Goal: Information Seeking & Learning: Learn about a topic

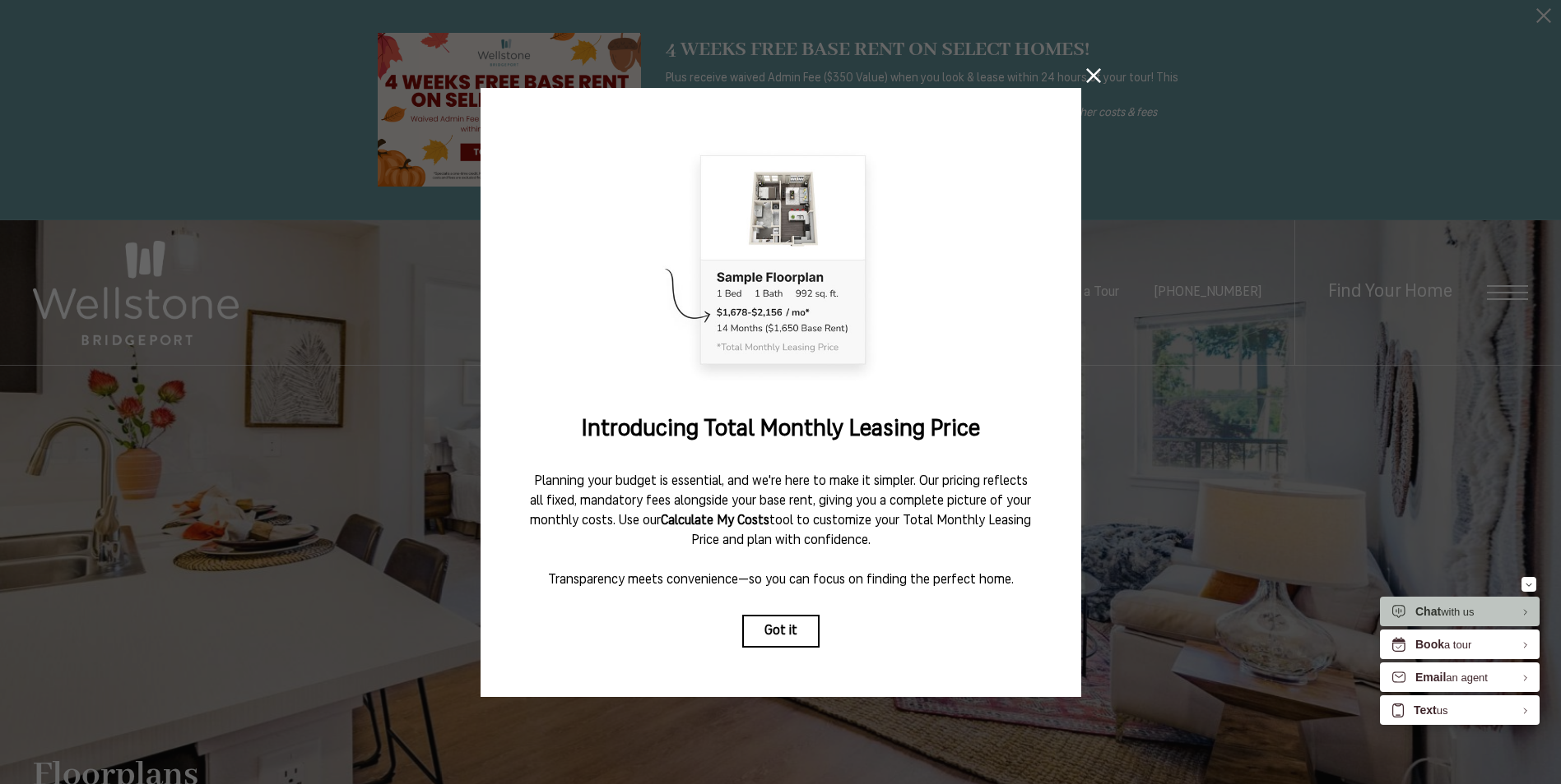
click at [780, 615] on button "Got it" at bounding box center [780, 632] width 77 height 33
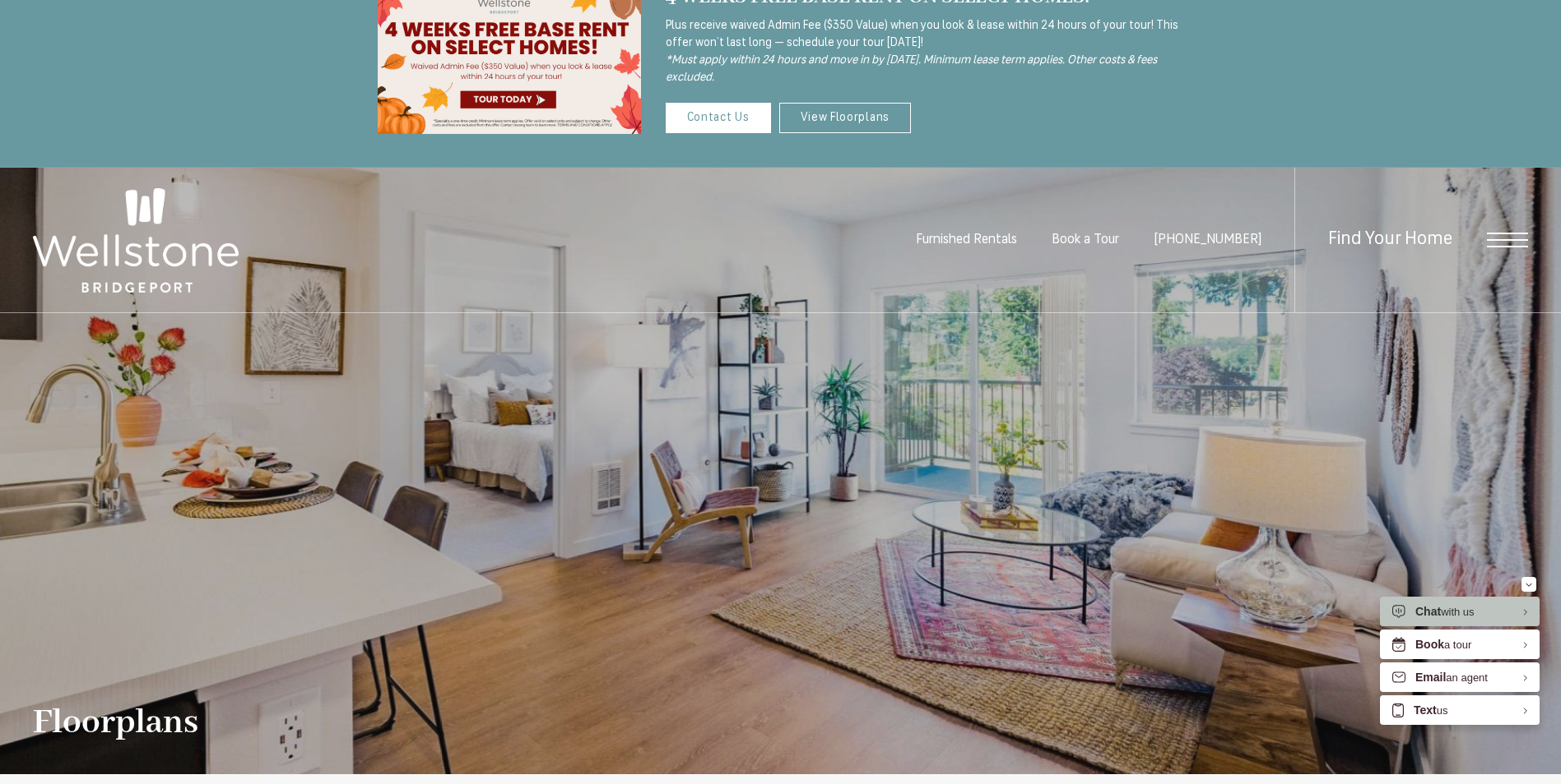
scroll to position [82, 0]
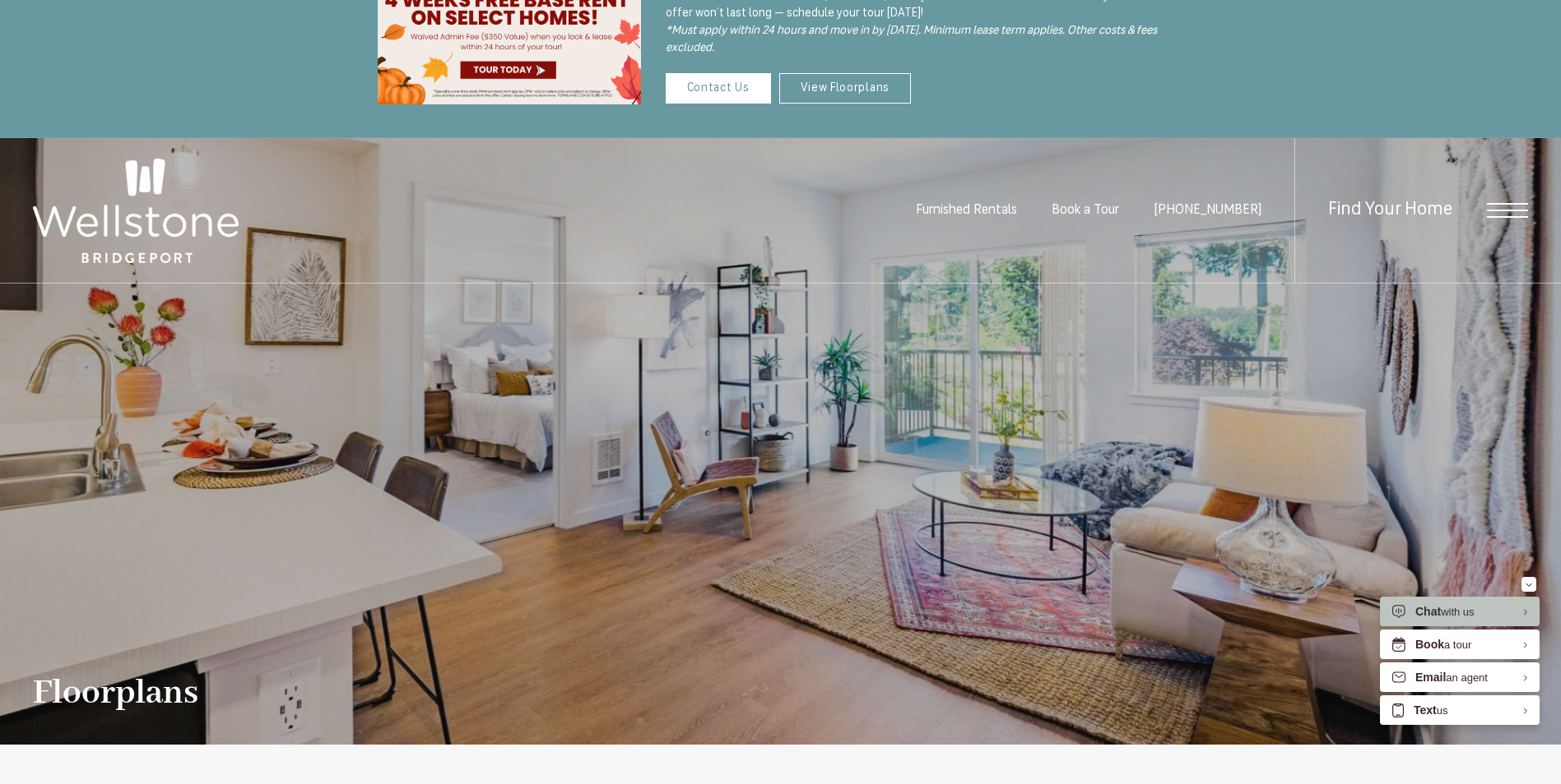
drag, startPoint x: 819, startPoint y: 90, endPoint x: 818, endPoint y: 112, distance: 22.0
click at [819, 90] on link "View Floorplans" at bounding box center [845, 88] width 132 height 30
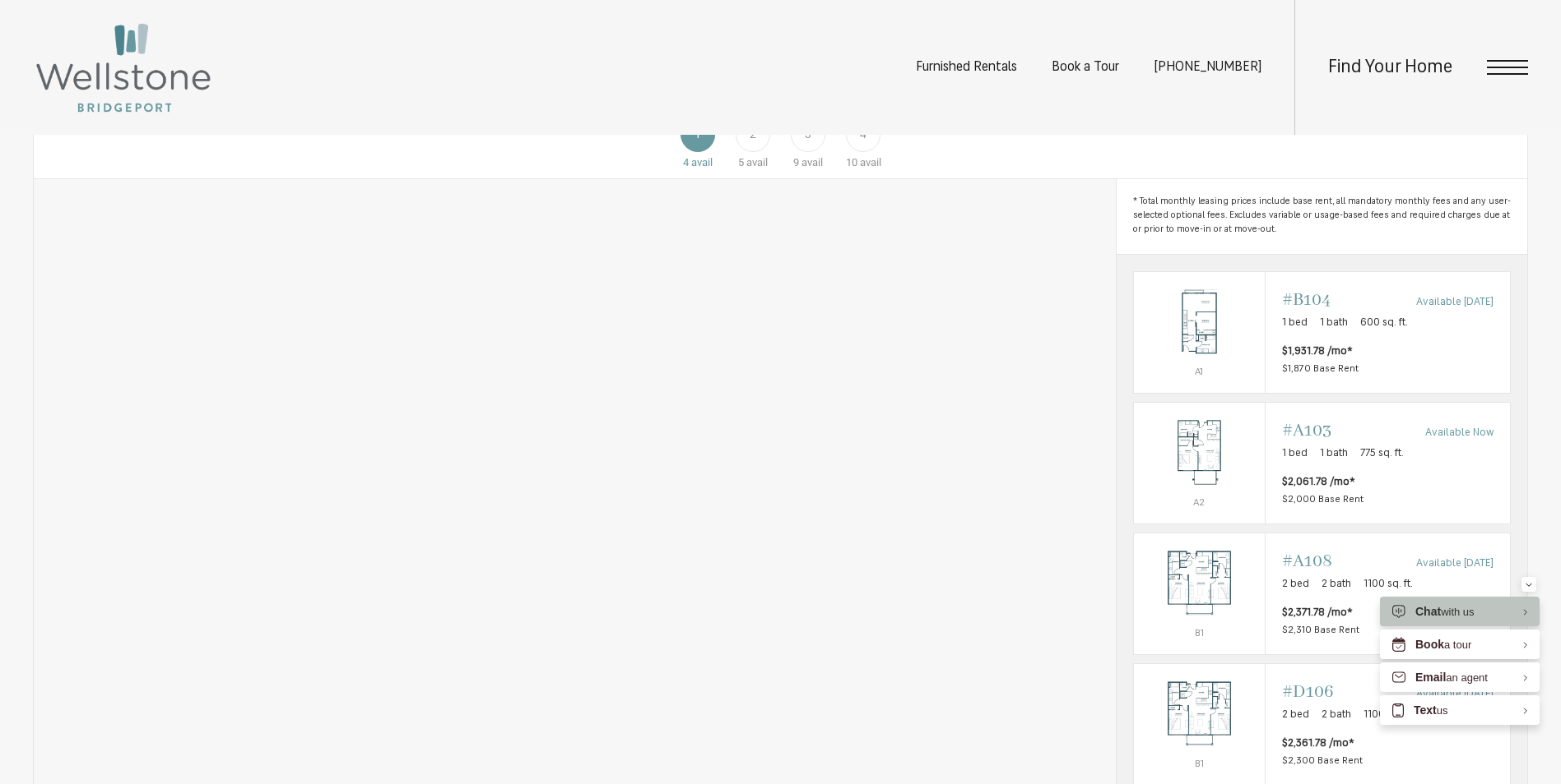
scroll to position [740, 0]
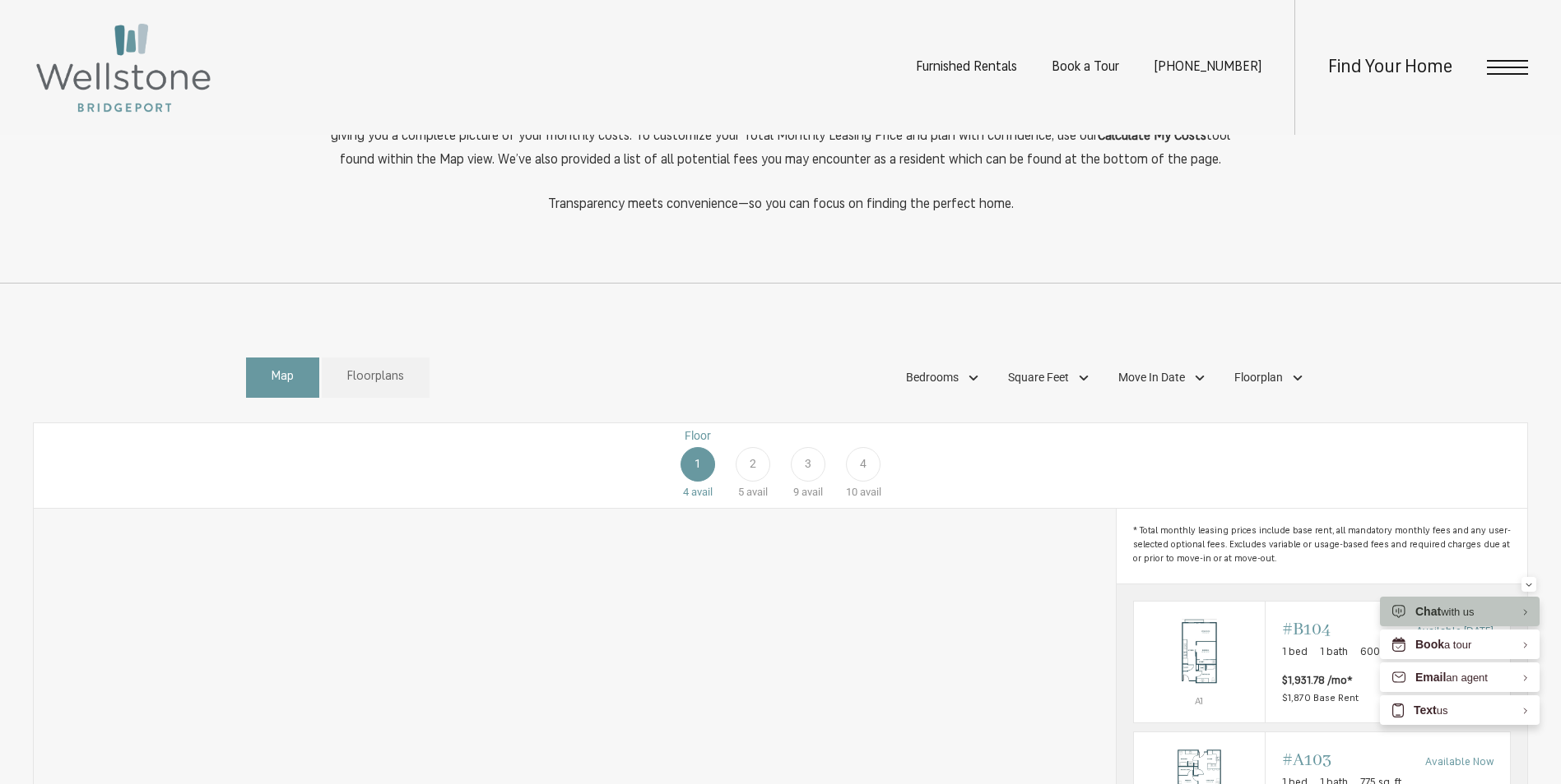
click at [755, 472] on span "2" at bounding box center [753, 464] width 7 height 17
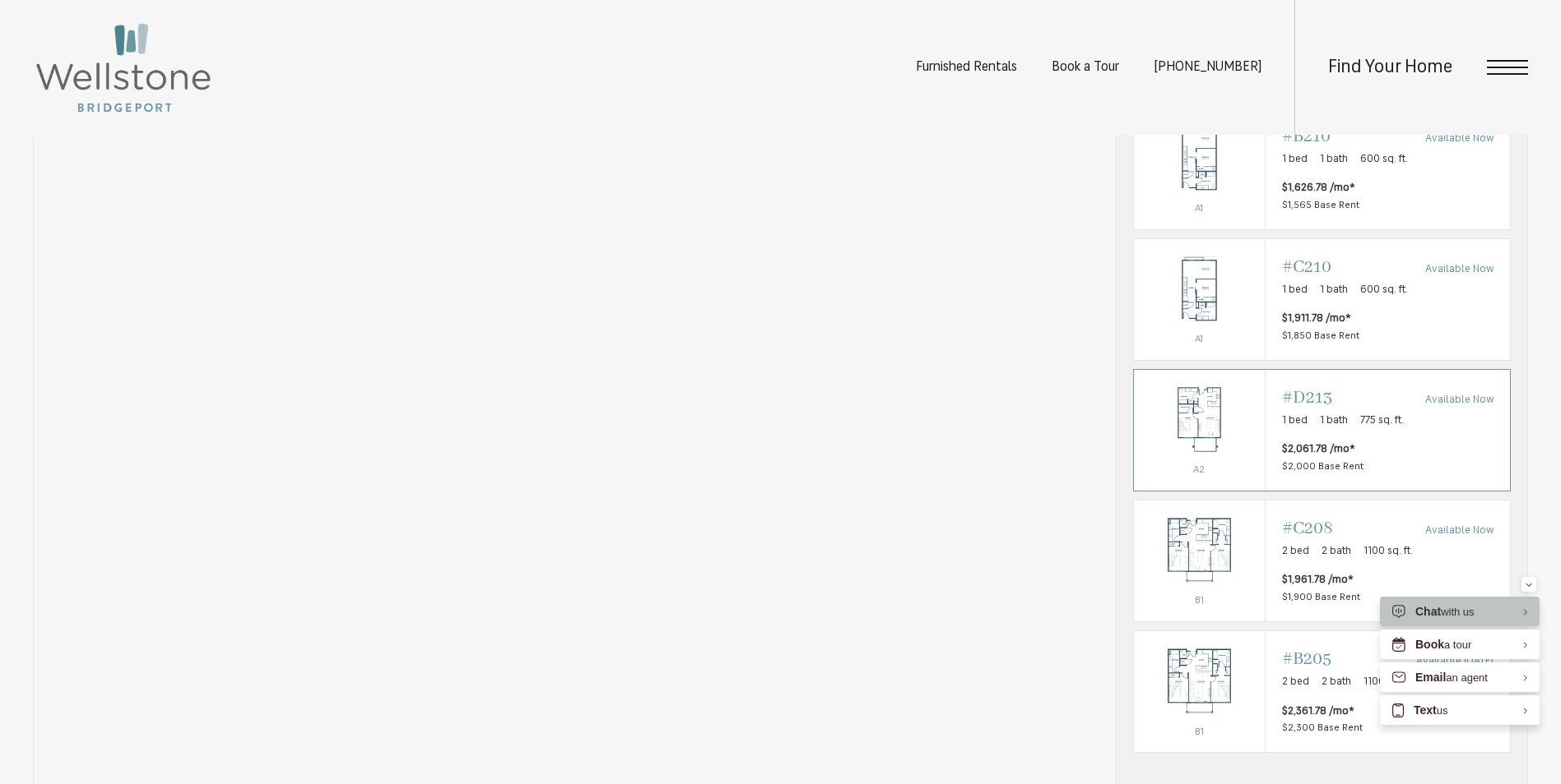
scroll to position [1316, 0]
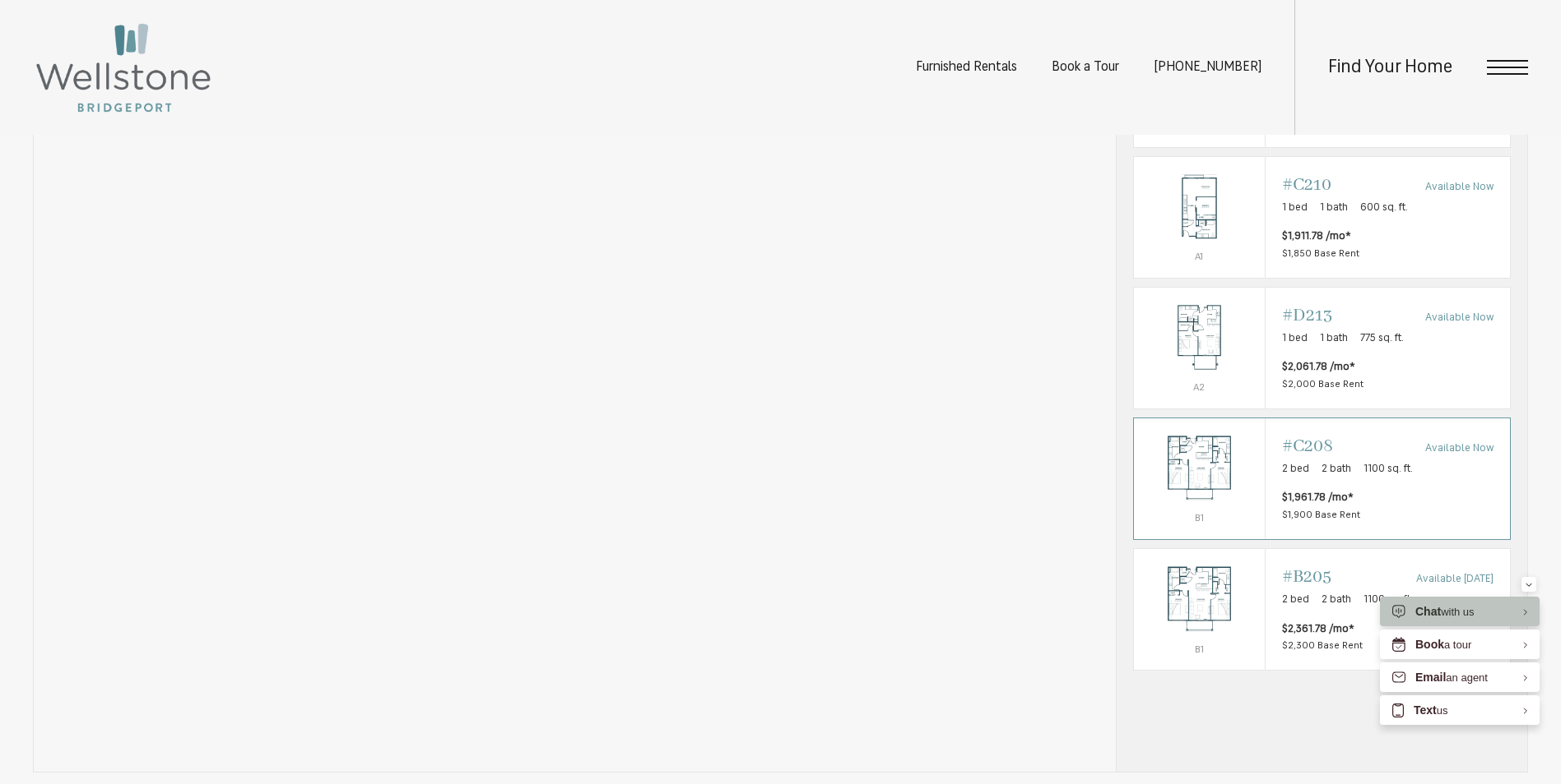
click at [1442, 478] on p "2 bed 2 bath 1100 sq. ft." at bounding box center [1387, 469] width 212 height 17
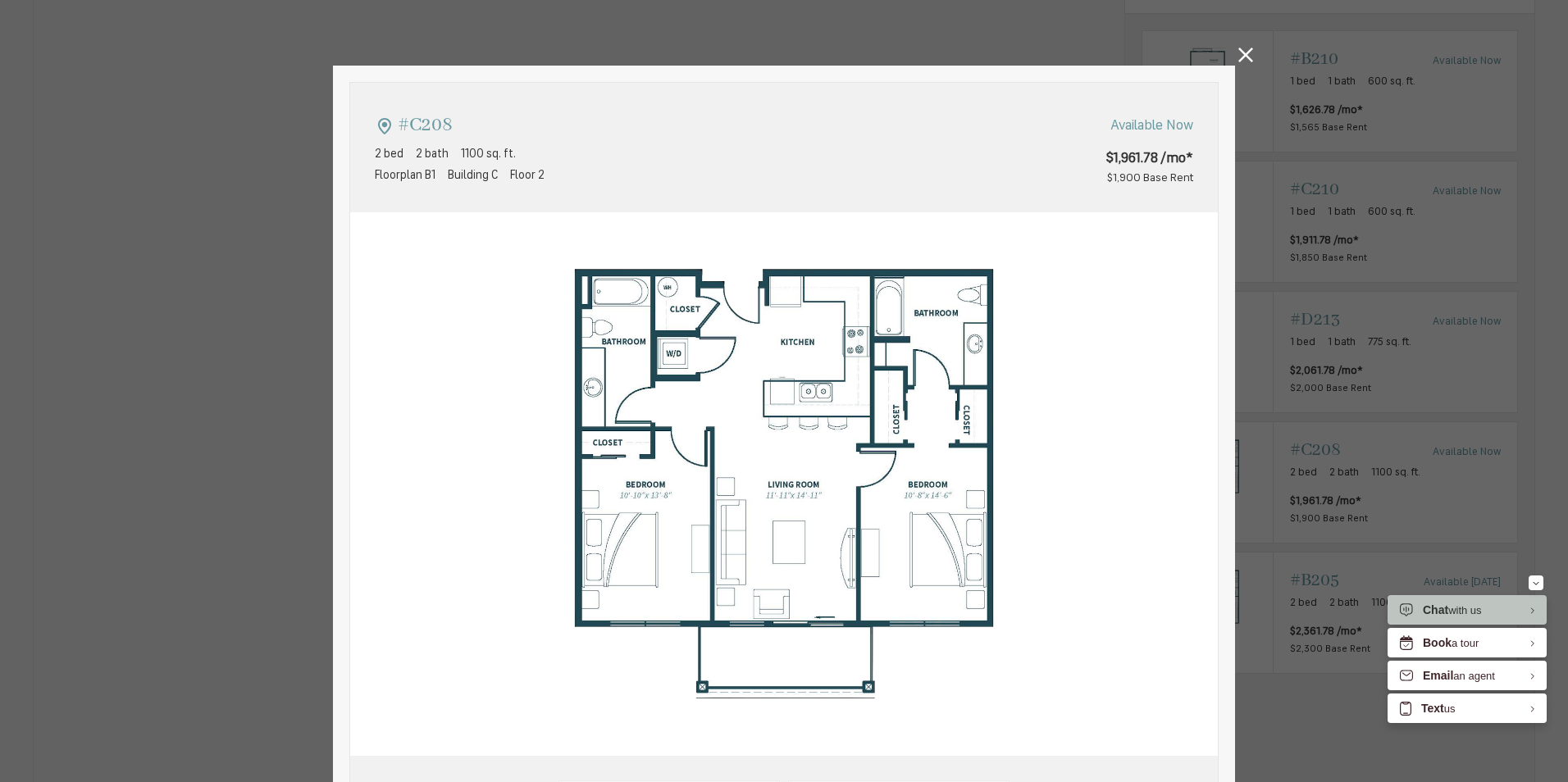
type input "**********"
drag, startPoint x: 1197, startPoint y: 161, endPoint x: 1104, endPoint y: 164, distance: 93.0
click at [1104, 164] on div "#C208 2 bed 2 bath 1100 sq. ft. Floorplan B1 Building C Floor 2 Available Now $…" at bounding box center [784, 147] width 868 height 129
drag, startPoint x: 1104, startPoint y: 164, endPoint x: 1138, endPoint y: 289, distance: 129.5
click at [1138, 289] on img at bounding box center [784, 484] width 868 height 544
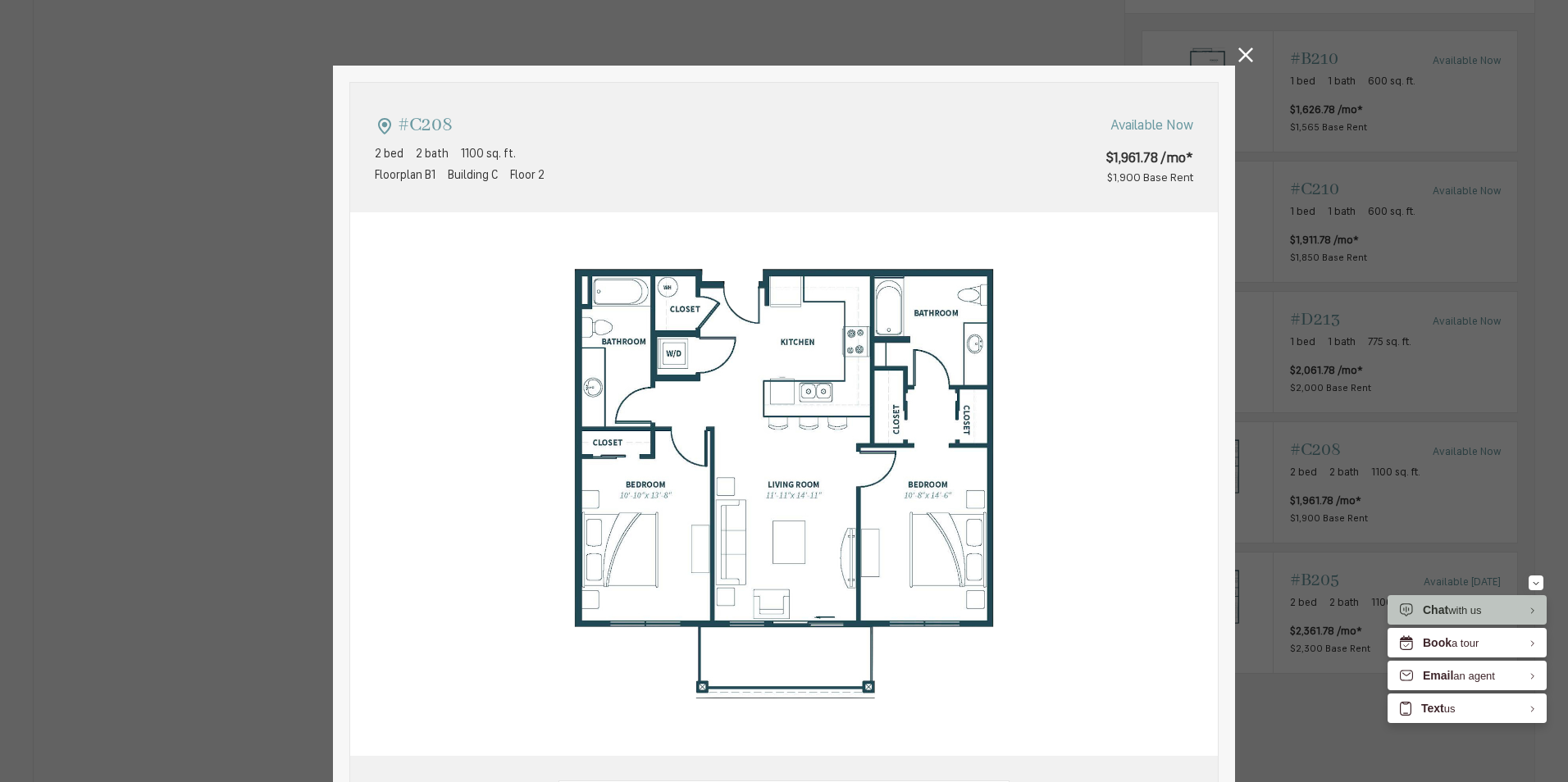
click at [1142, 179] on span "$1,900 Base Rent" at bounding box center [1150, 178] width 86 height 10
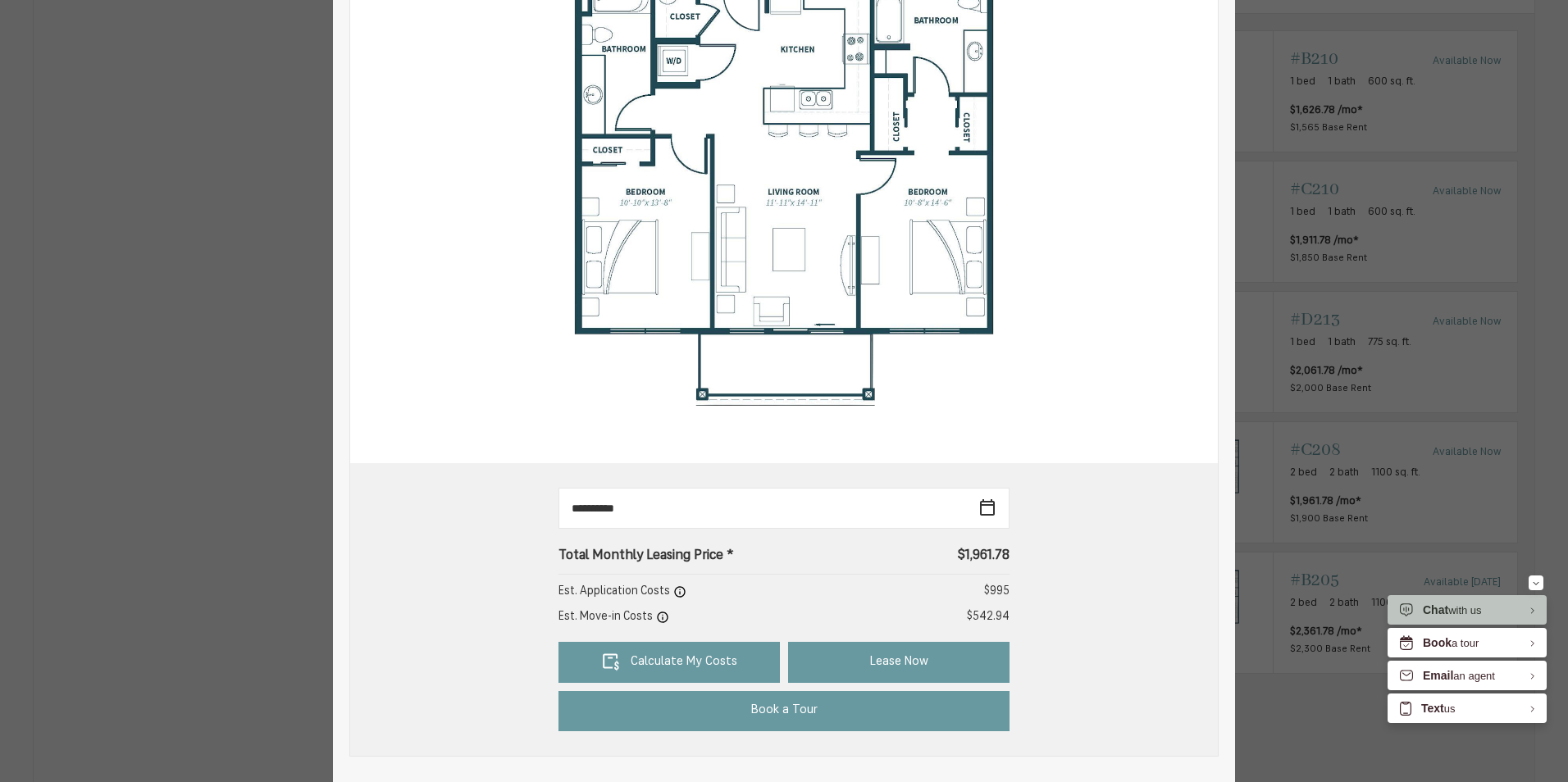
scroll to position [410, 0]
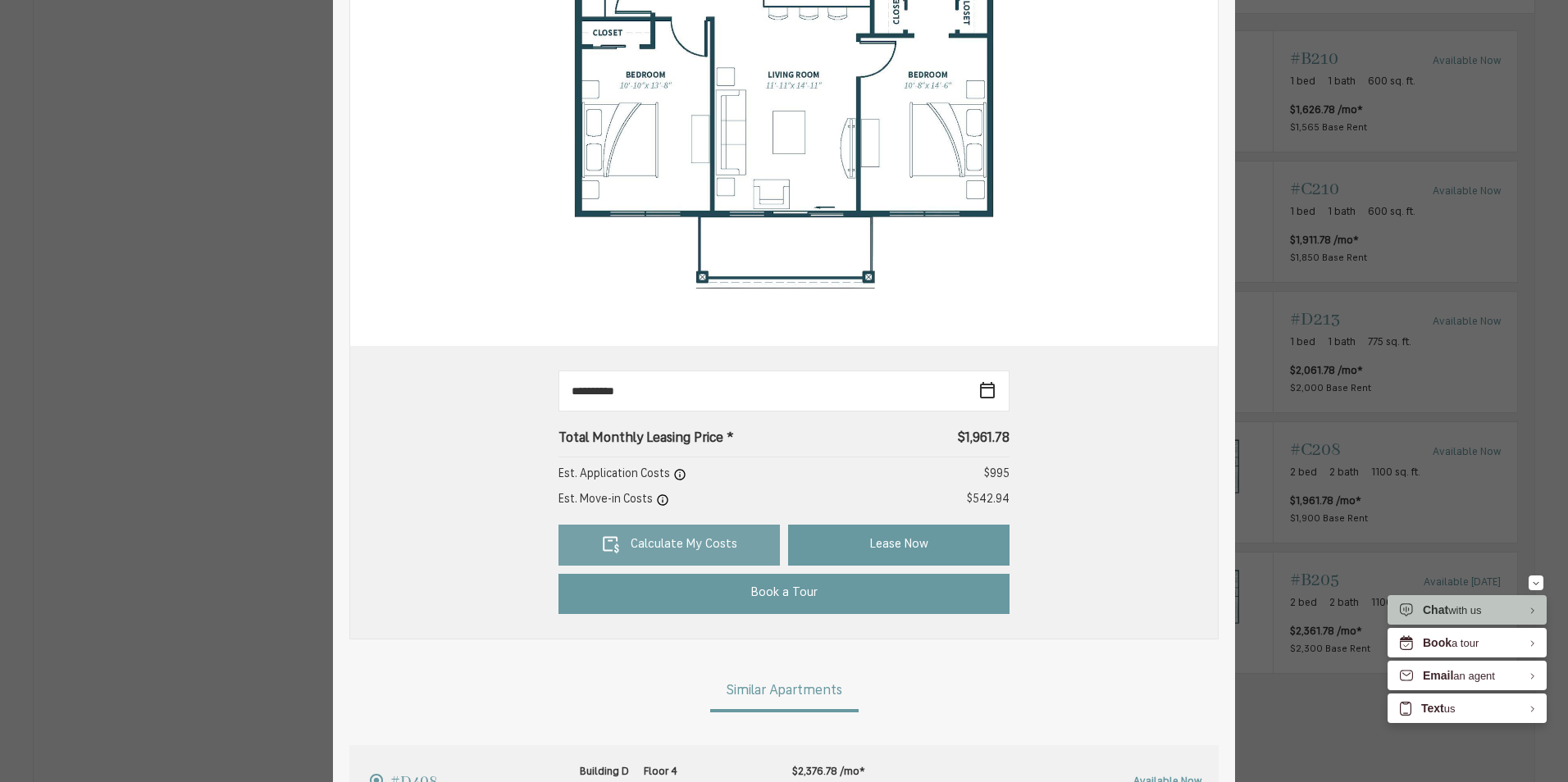
click at [718, 542] on link "Calculate My Costs" at bounding box center [668, 545] width 221 height 41
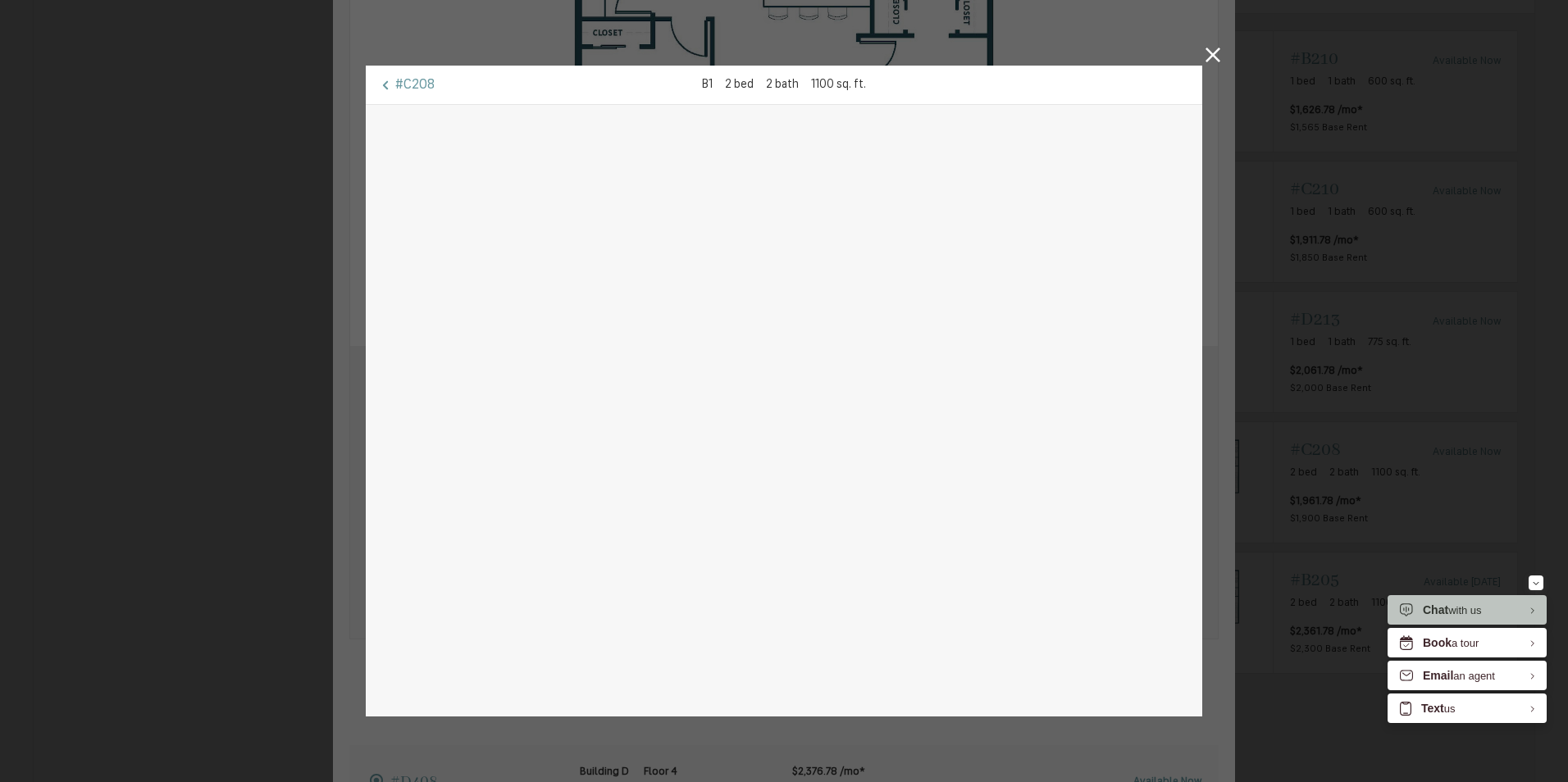
click at [1202, 46] on div "#C208 B1 2 bed 2 bath 1100 sq. ft." at bounding box center [784, 391] width 1568 height 782
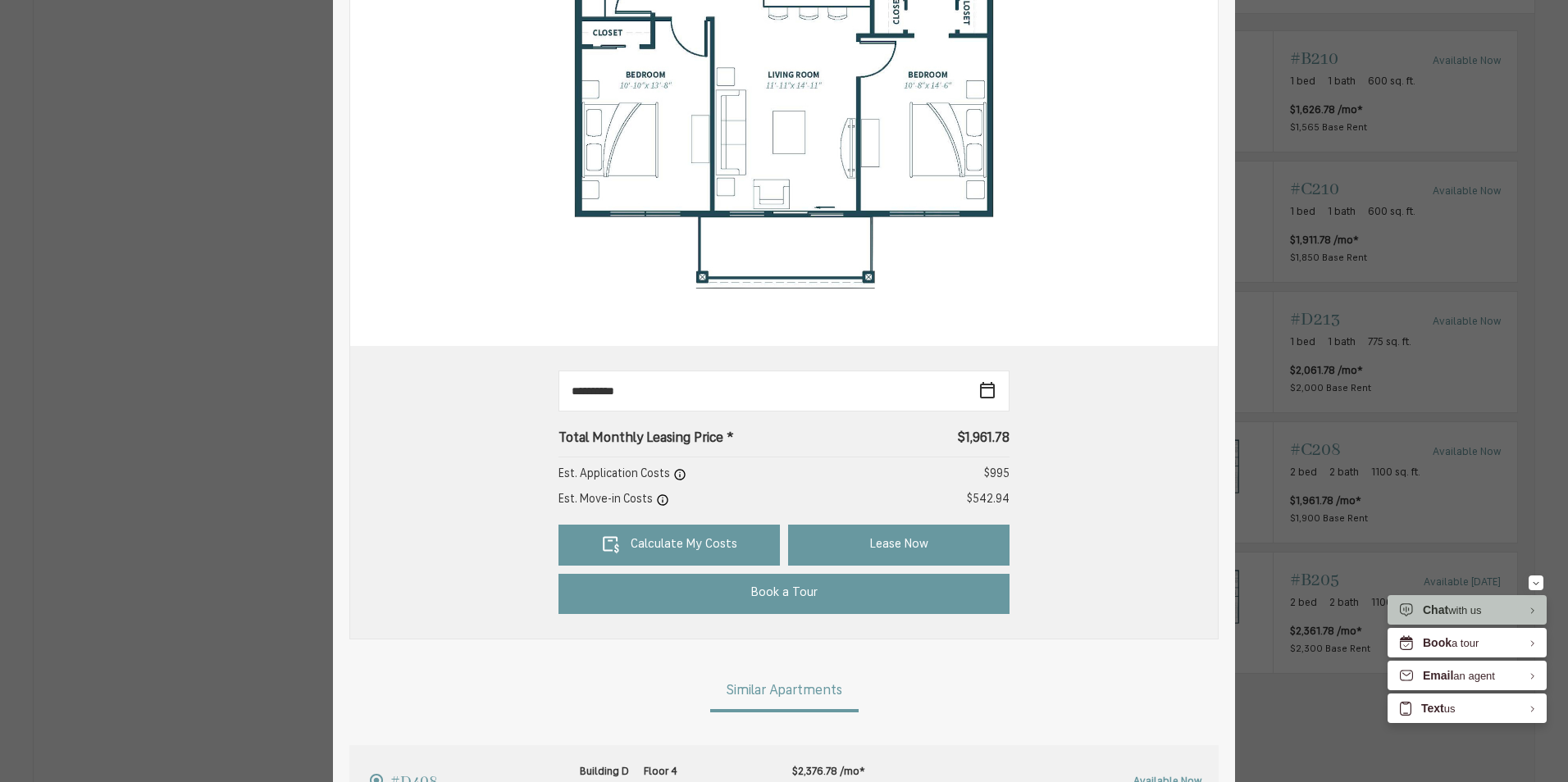
click at [1206, 58] on img at bounding box center [784, 74] width 868 height 544
click at [1309, 233] on div "#C208 2 bed 2 bath 1100 sq. ft. Floorplan B1 Building C Floor 2 Available Now $…" at bounding box center [784, 391] width 1568 height 782
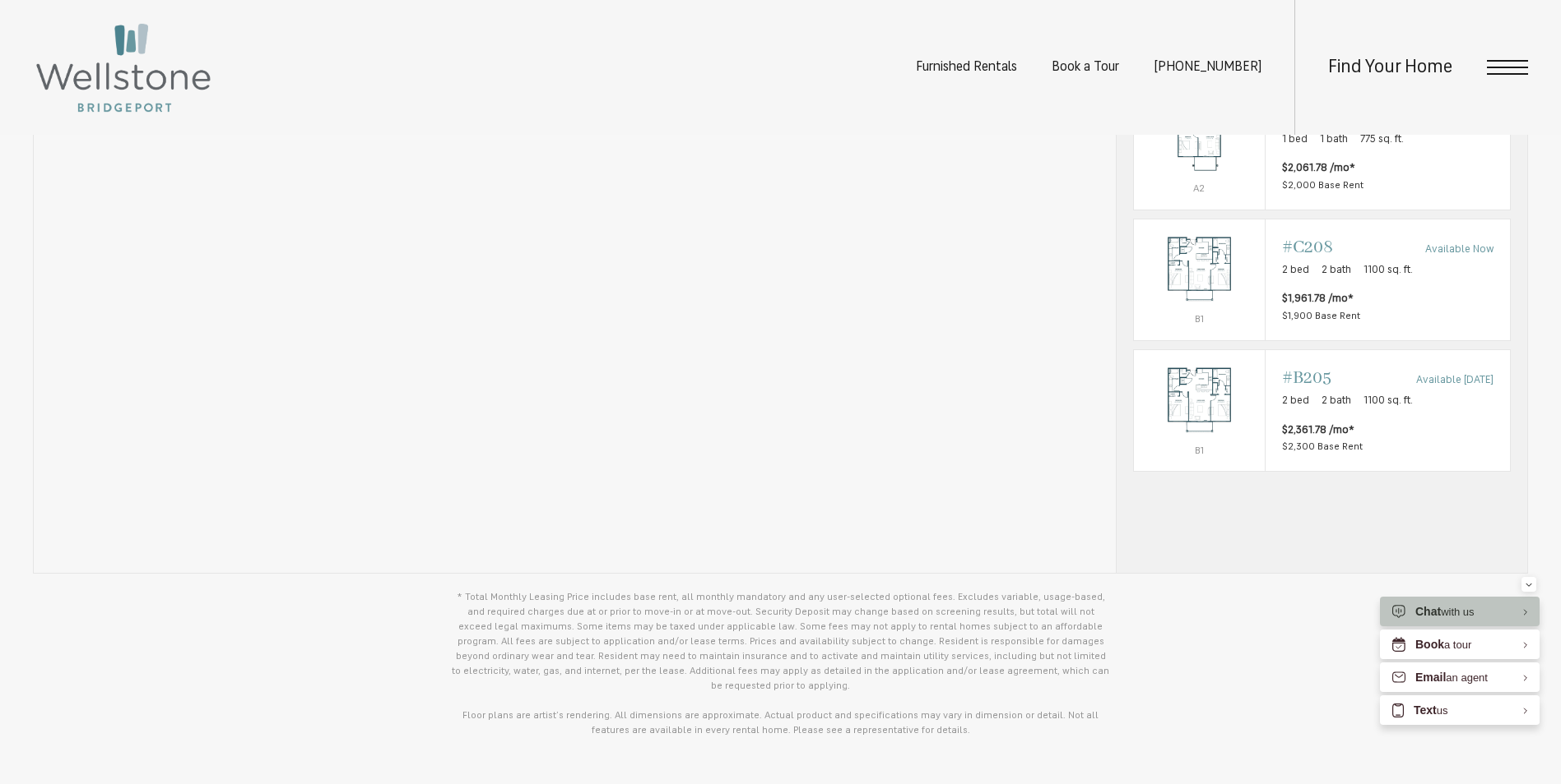
scroll to position [1562, 0]
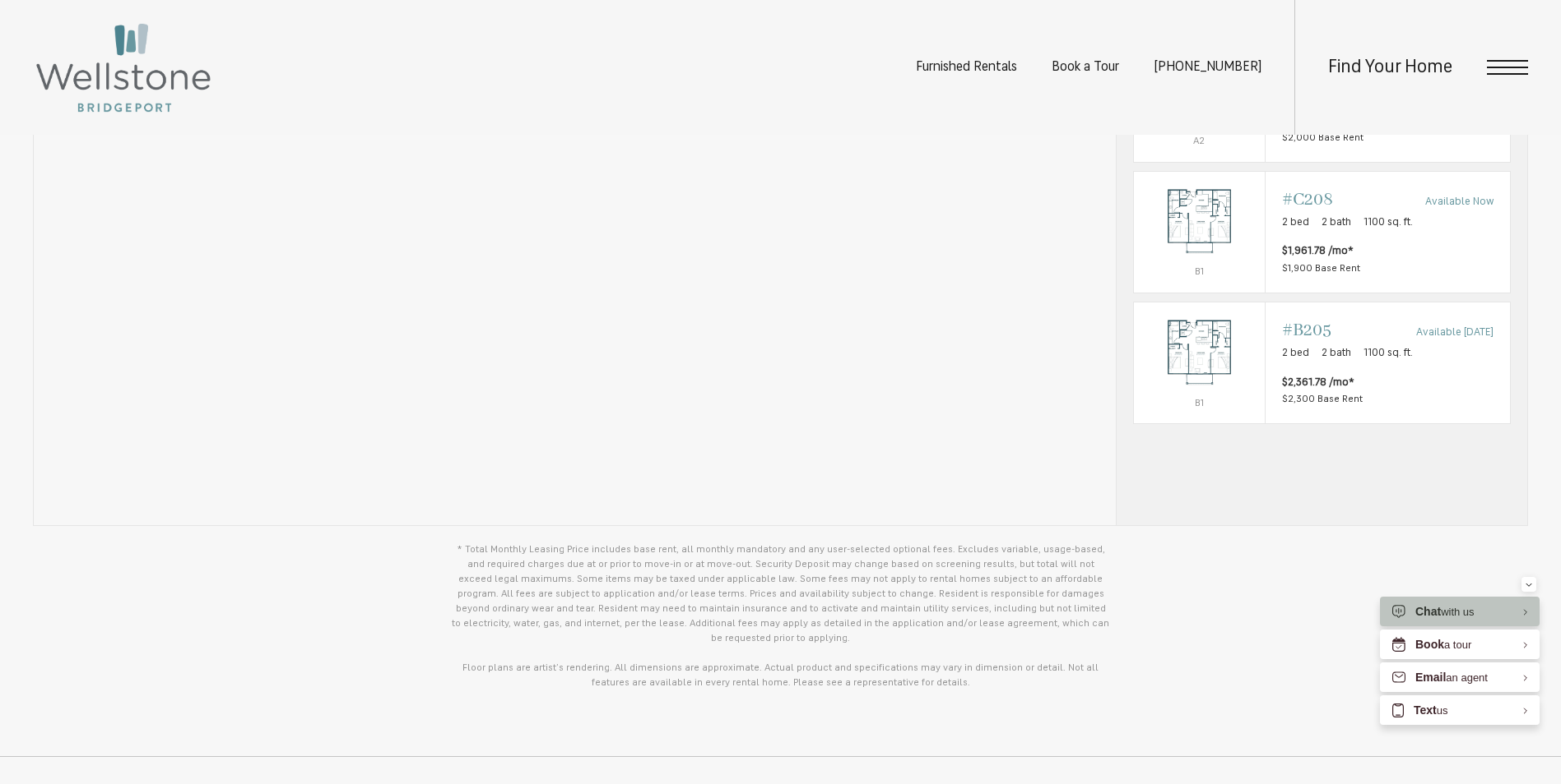
drag, startPoint x: 784, startPoint y: 47, endPoint x: 780, endPoint y: 70, distance: 23.3
click at [784, 47] on div "Furnished Rentals Book a Tour (253) 642-8681 Find Your Home" at bounding box center [780, 67] width 1561 height 135
click at [616, 77] on div "Furnished Rentals Book a Tour (253) 642-8681 Find Your Home" at bounding box center [780, 67] width 1561 height 135
click at [1103, 107] on ul "Furnished Rentals Book a Tour (253) 642-8681" at bounding box center [1105, 67] width 379 height 135
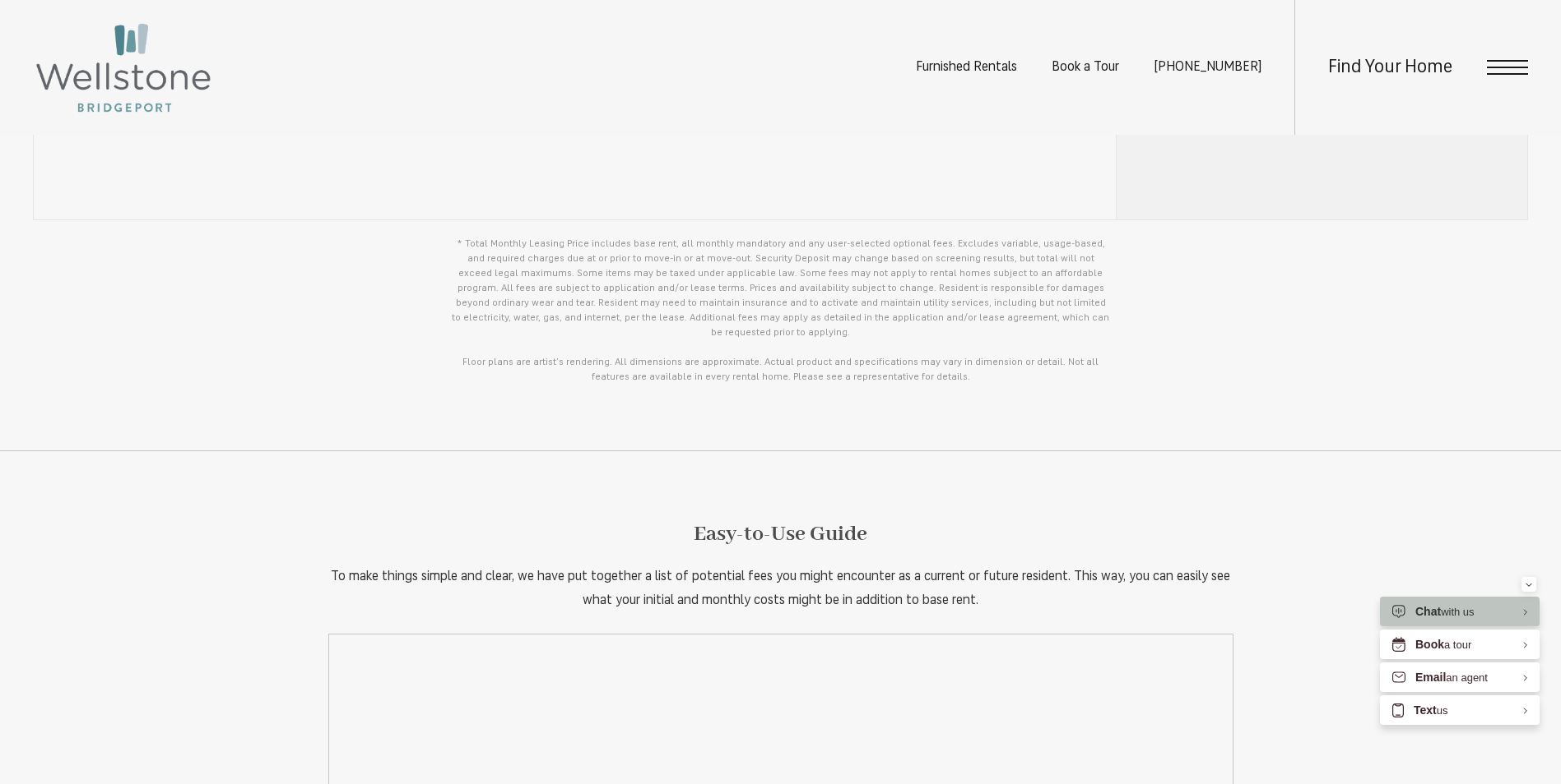
scroll to position [1973, 0]
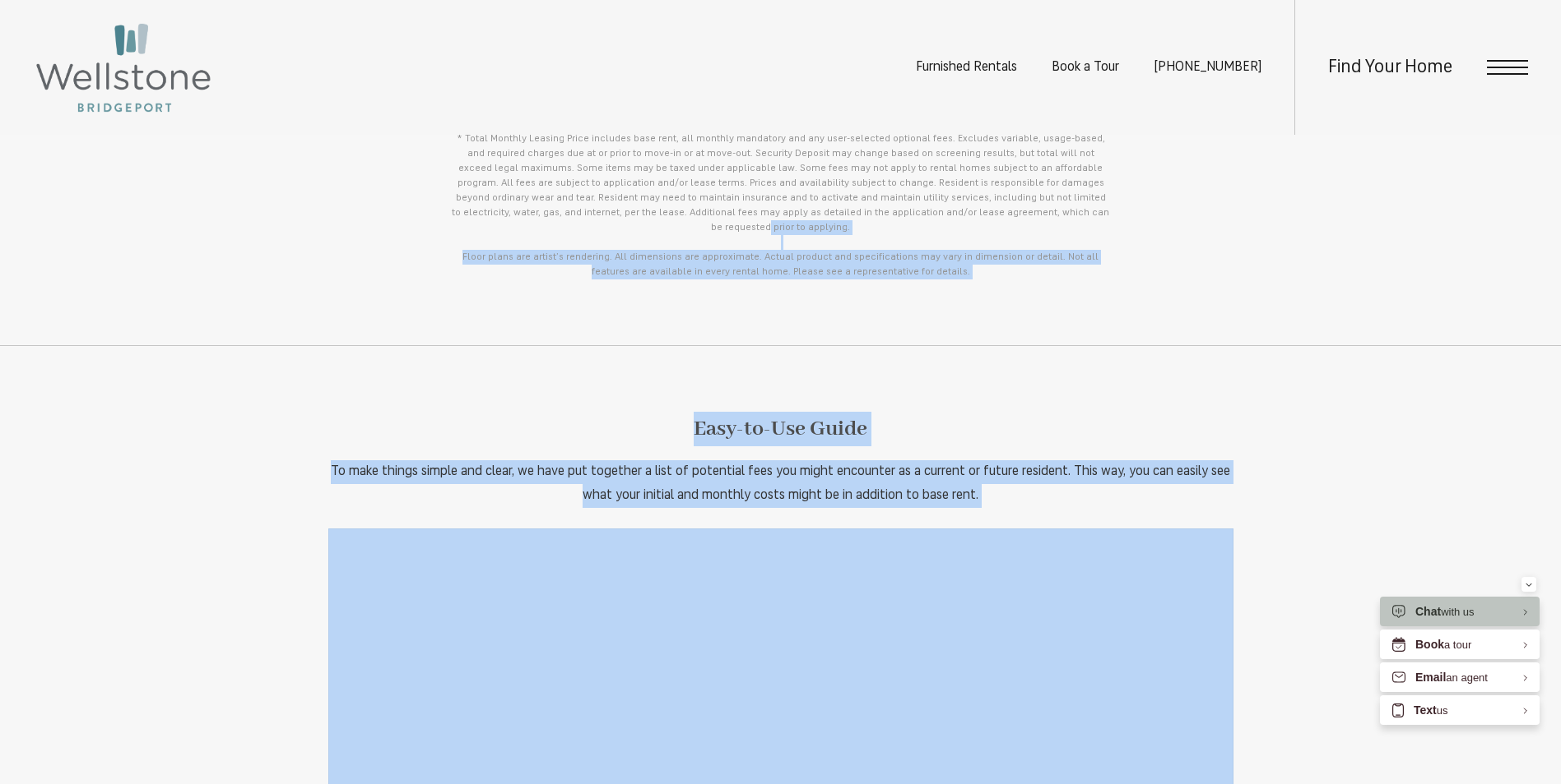
drag, startPoint x: 858, startPoint y: 229, endPoint x: 975, endPoint y: 544, distance: 336.0
click at [677, 172] on p "* Total Monthly Leasing Price includes base rent, all monthly mandatory and any…" at bounding box center [781, 205] width 658 height 148
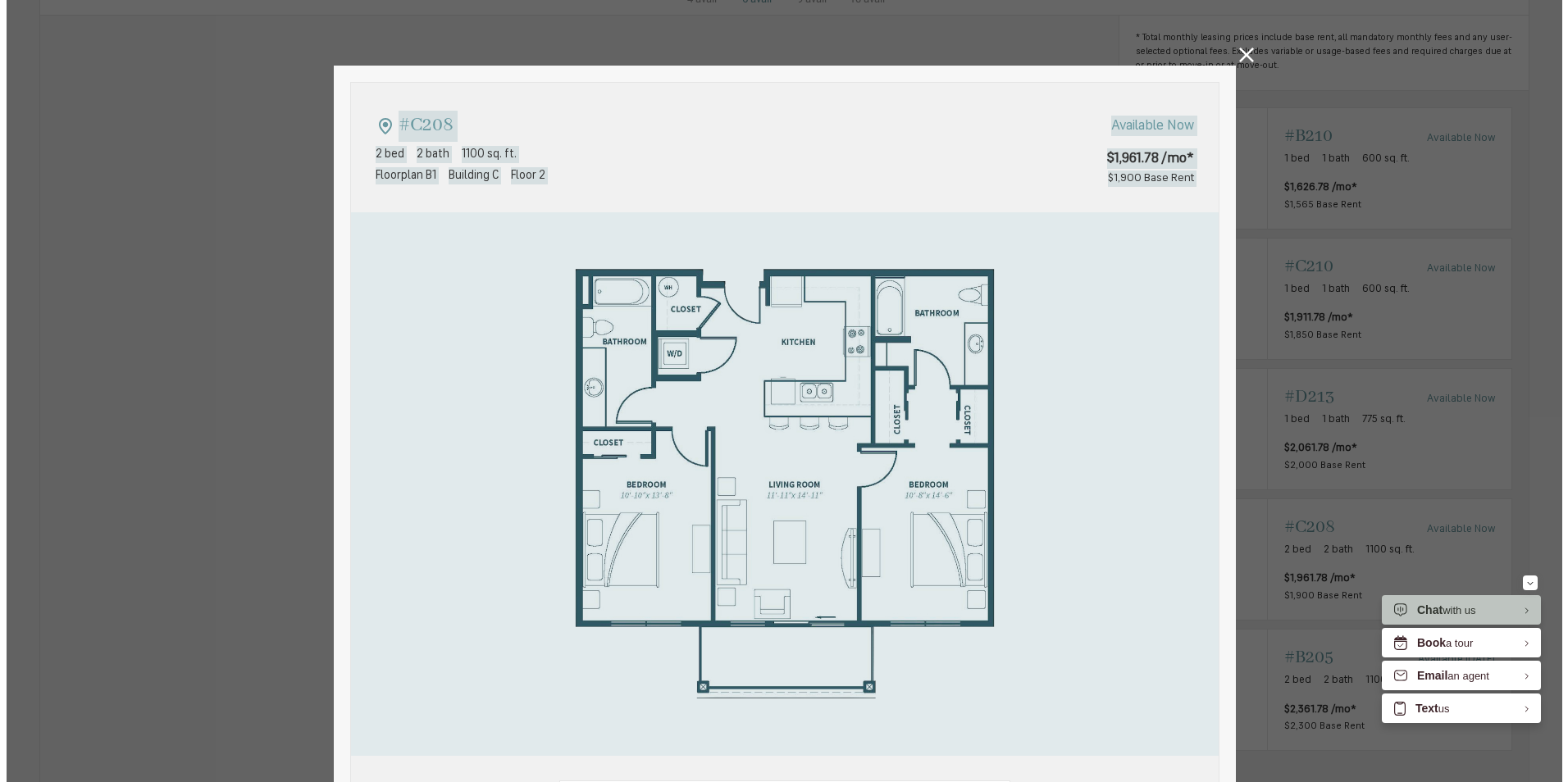
scroll to position [0, 0]
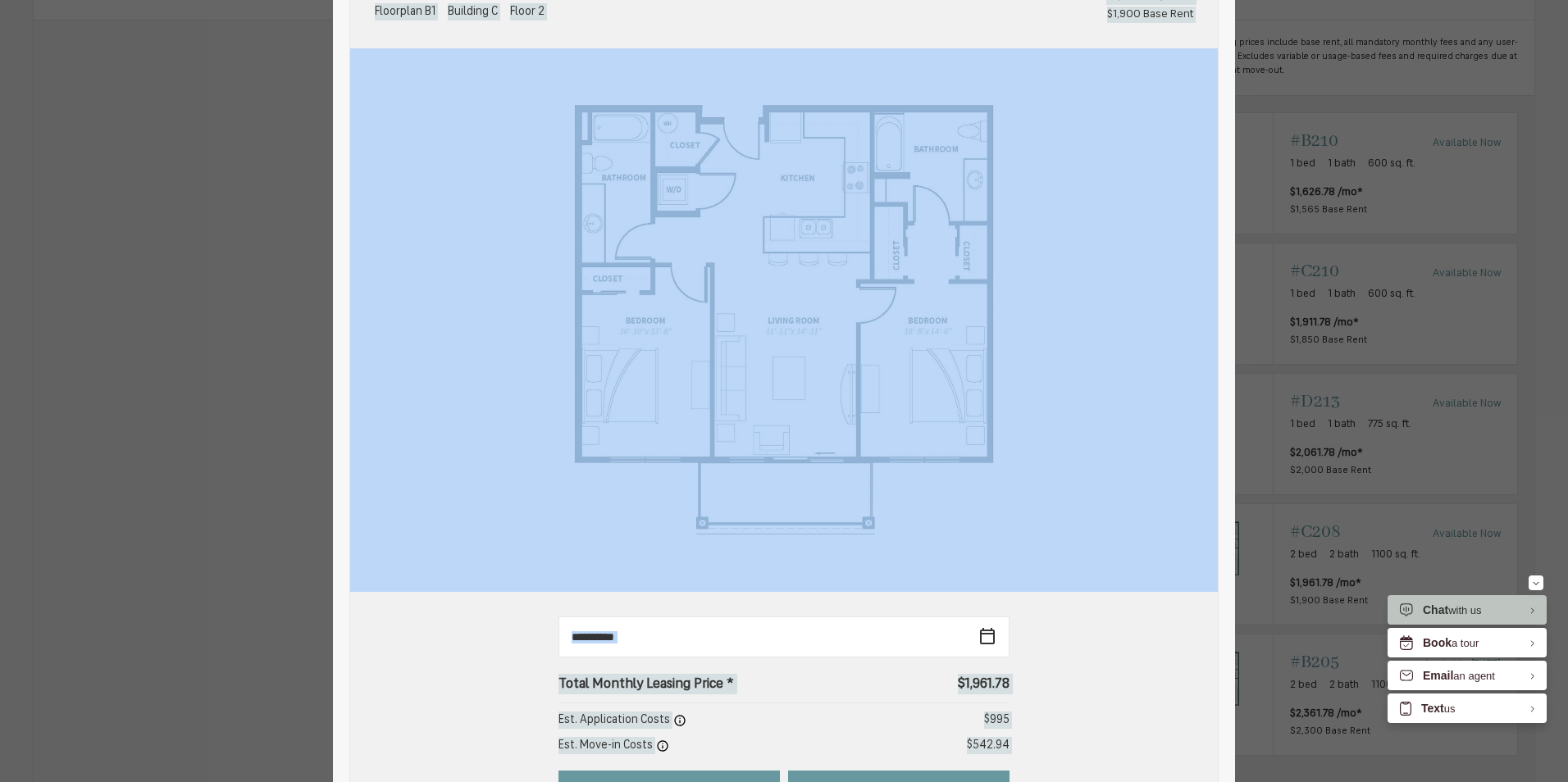
click at [1088, 265] on img at bounding box center [784, 320] width 868 height 544
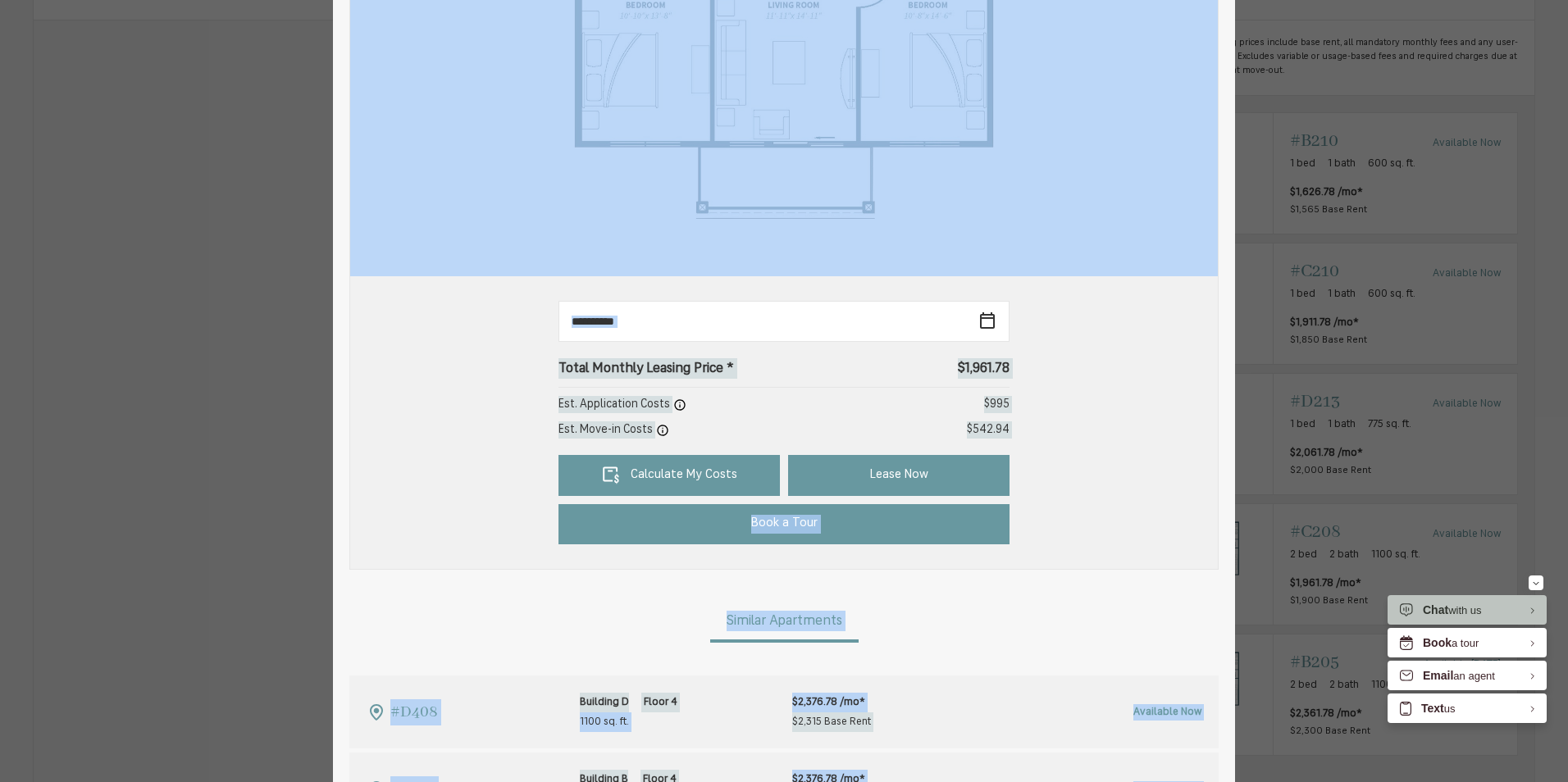
scroll to position [492, 0]
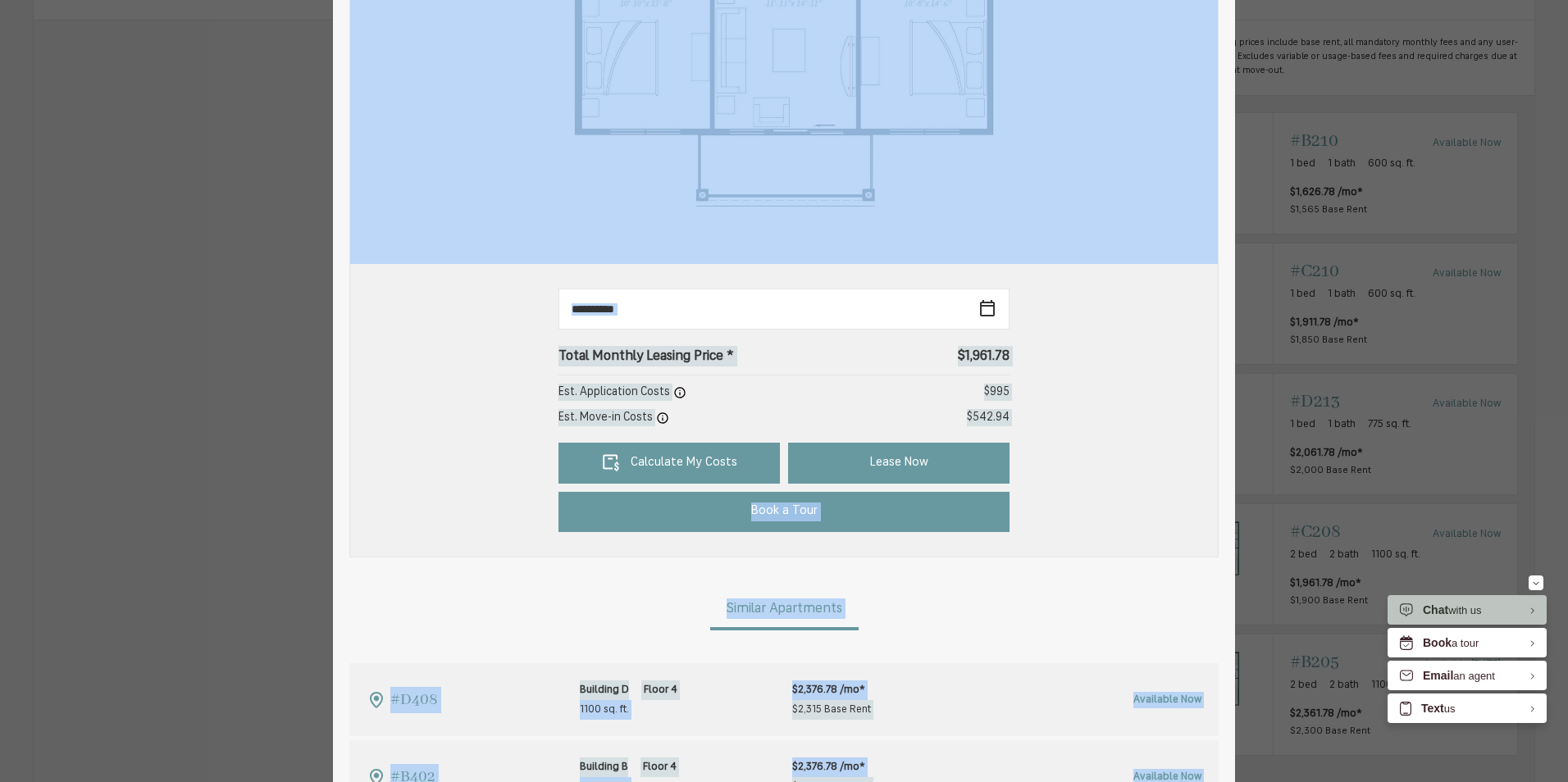
click at [1090, 394] on div "**********" at bounding box center [784, 411] width 818 height 244
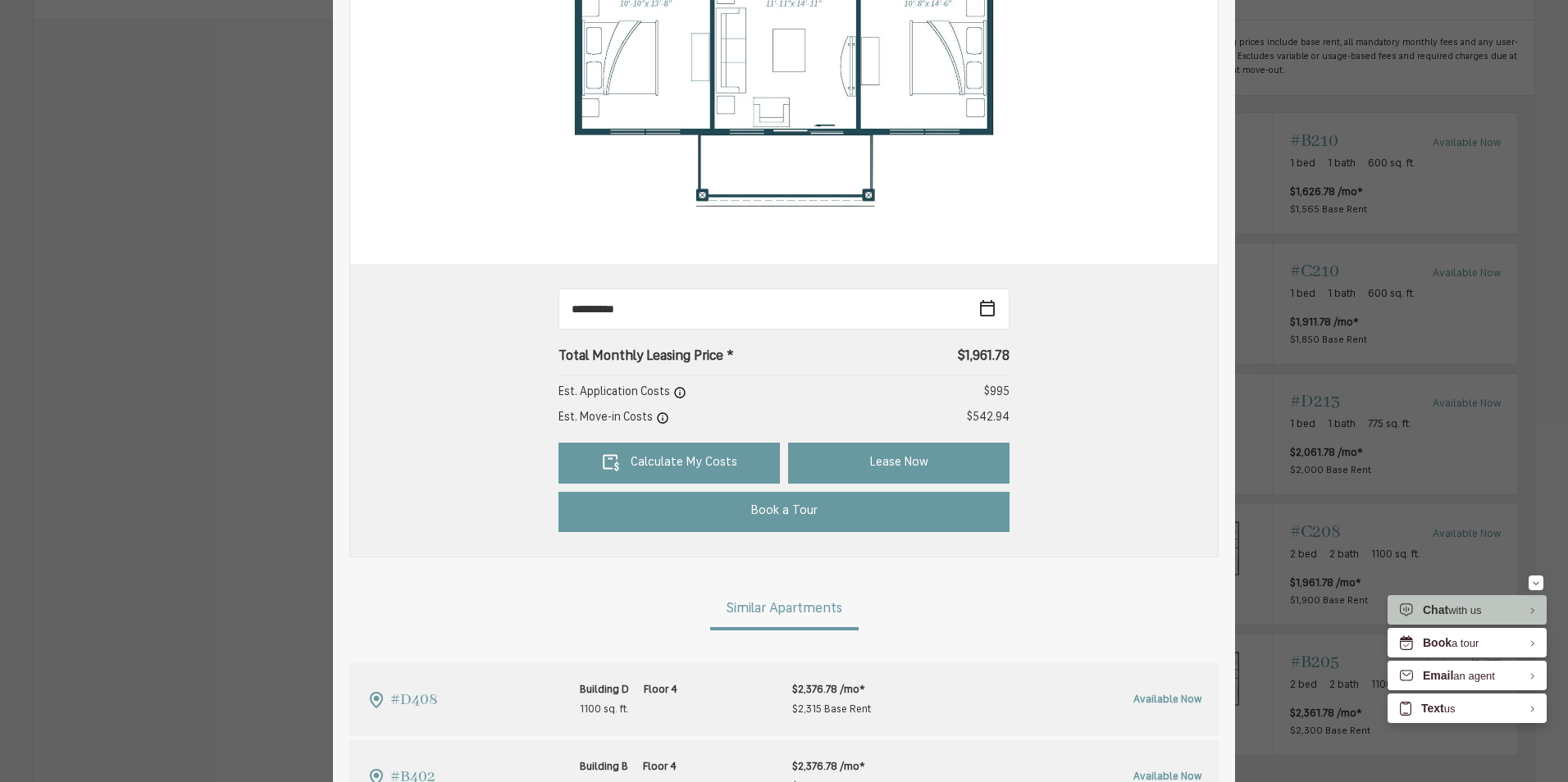
click at [1067, 409] on div "**********" at bounding box center [784, 411] width 818 height 244
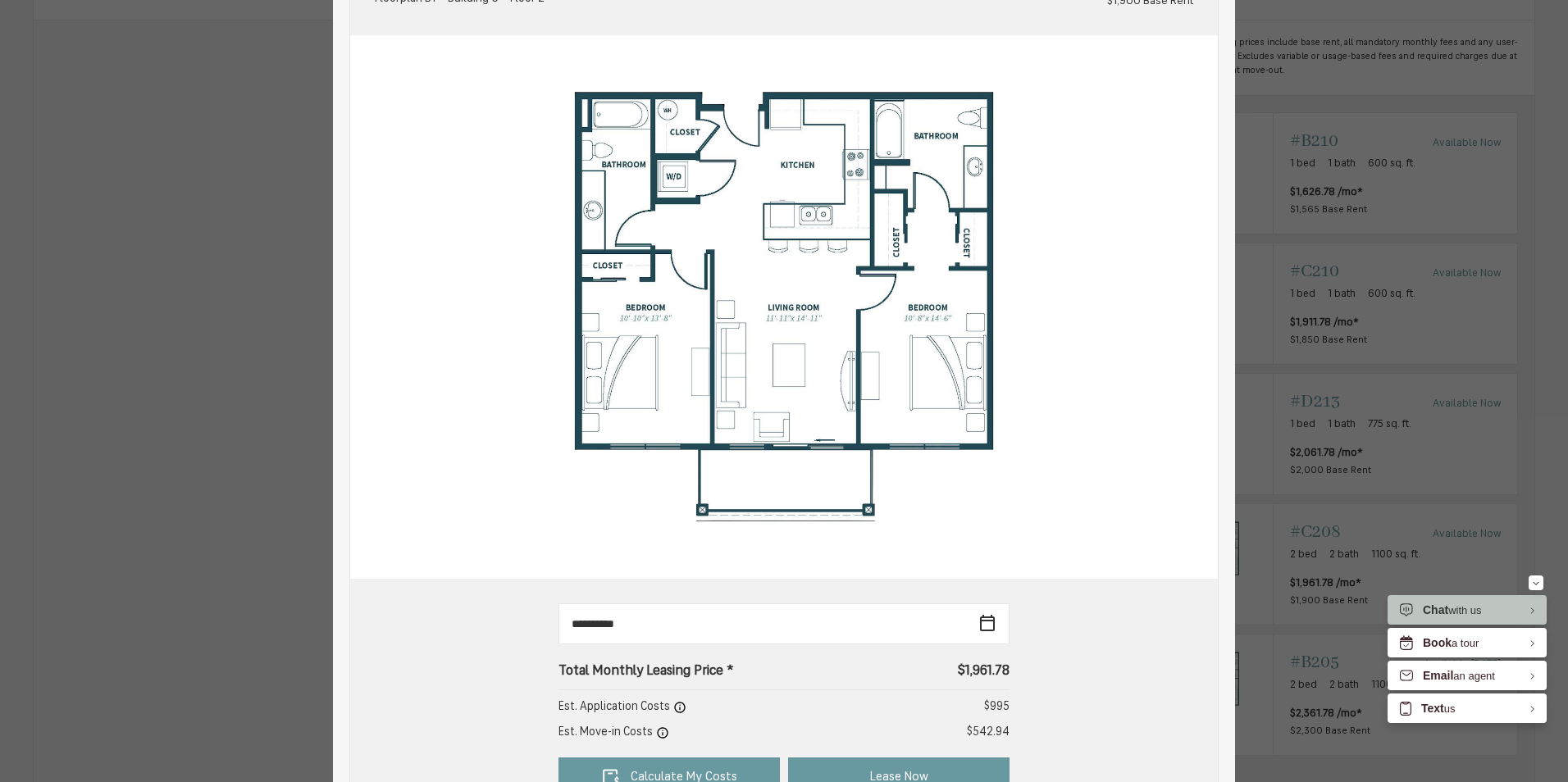
scroll to position [82, 0]
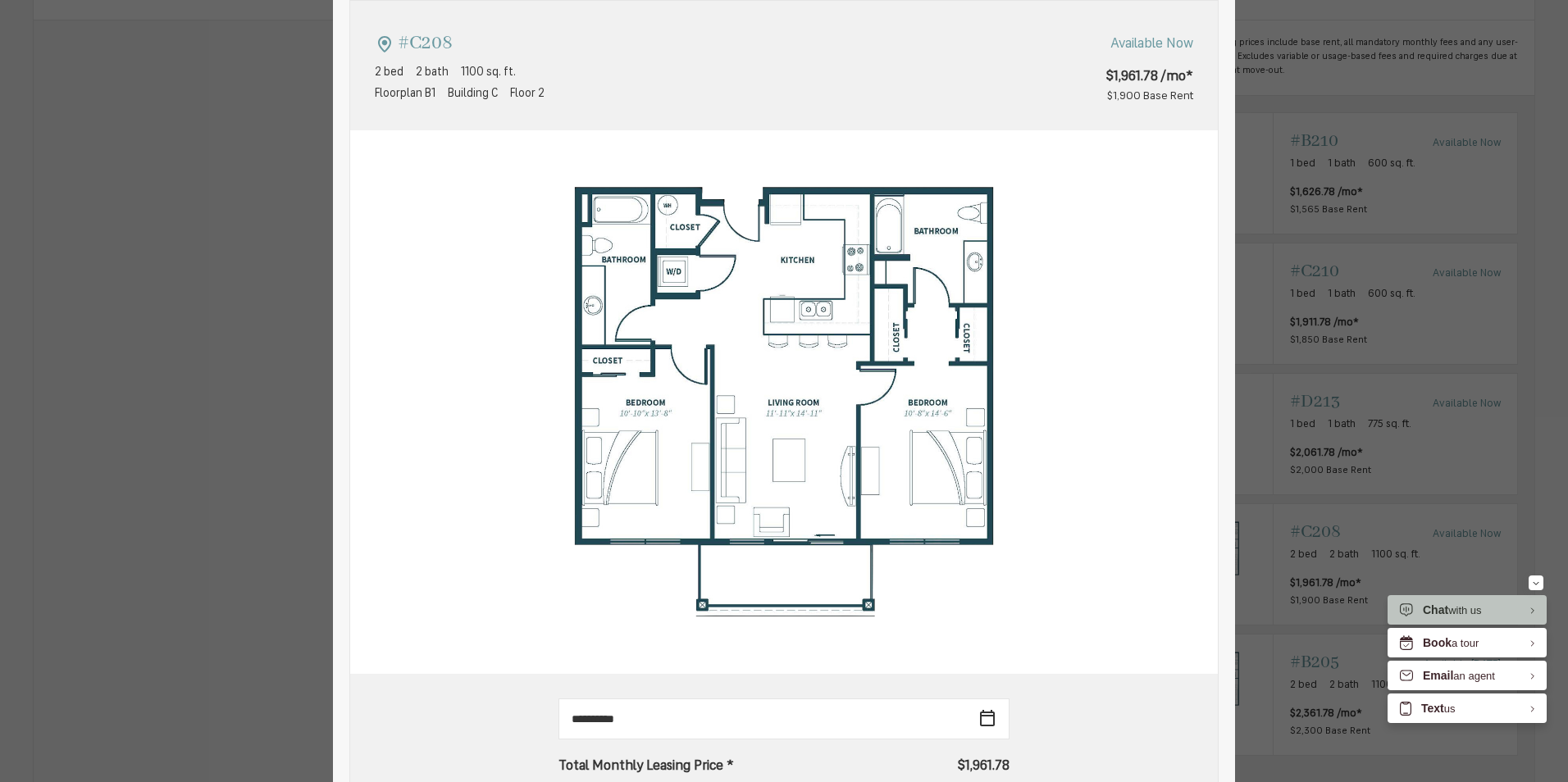
drag, startPoint x: 1315, startPoint y: 82, endPoint x: 1307, endPoint y: 89, distance: 10.6
click at [1315, 82] on div "#C208 2 bed 2 bath 1100 sq. ft. Floorplan B1 Building C Floor 2 Available Now $…" at bounding box center [784, 391] width 1568 height 782
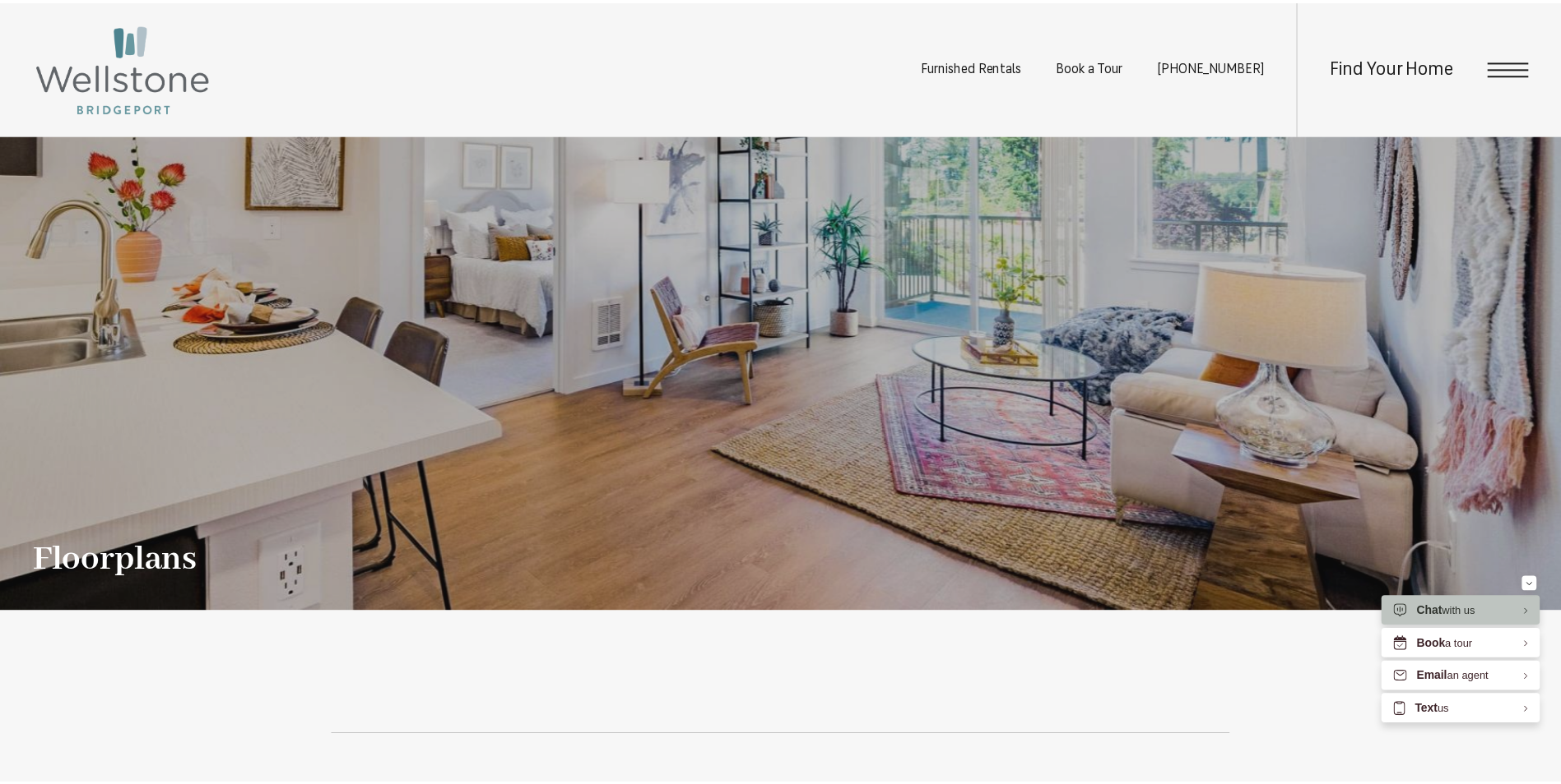
scroll to position [1233, 0]
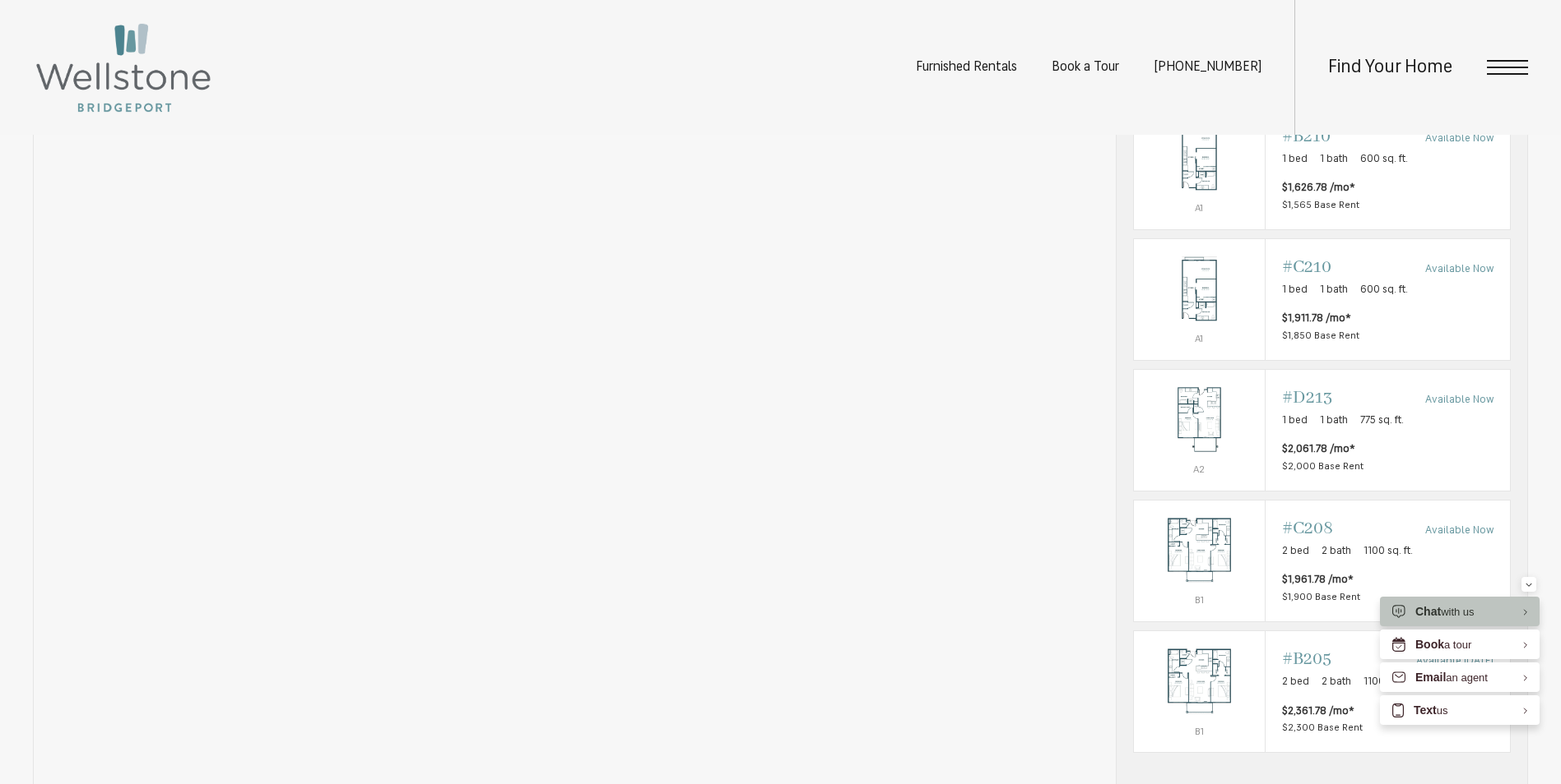
drag, startPoint x: 693, startPoint y: 73, endPoint x: 709, endPoint y: 83, distance: 18.9
click at [696, 80] on div "Furnished Rentals Book a Tour (253) 642-8681 Find Your Home" at bounding box center [780, 67] width 1561 height 135
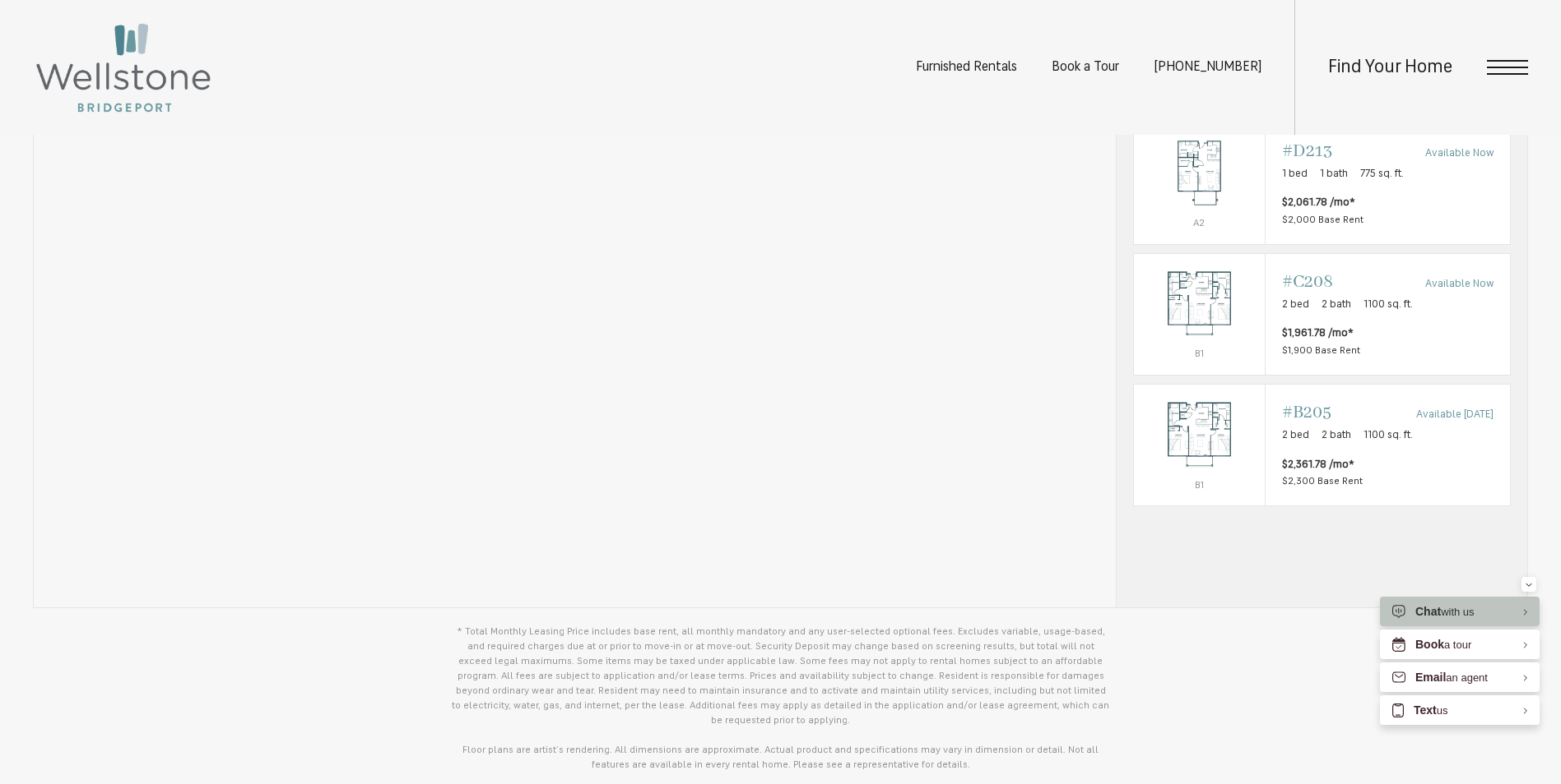
scroll to position [1396, 0]
